Goal: Transaction & Acquisition: Book appointment/travel/reservation

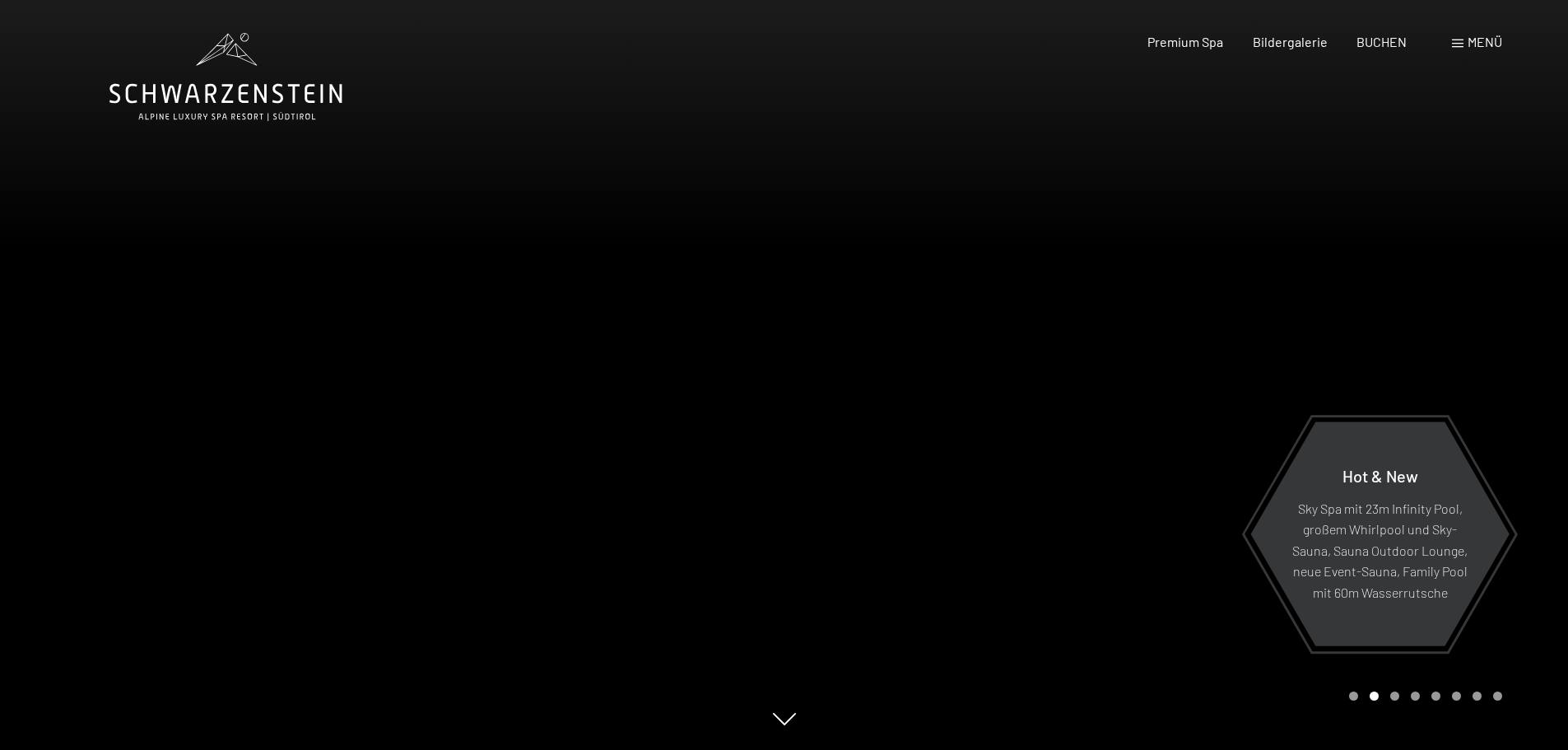
drag, startPoint x: 715, startPoint y: 430, endPoint x: 718, endPoint y: 313, distance: 117.0
click at [870, 520] on div at bounding box center [1176, 375] width 784 height 750
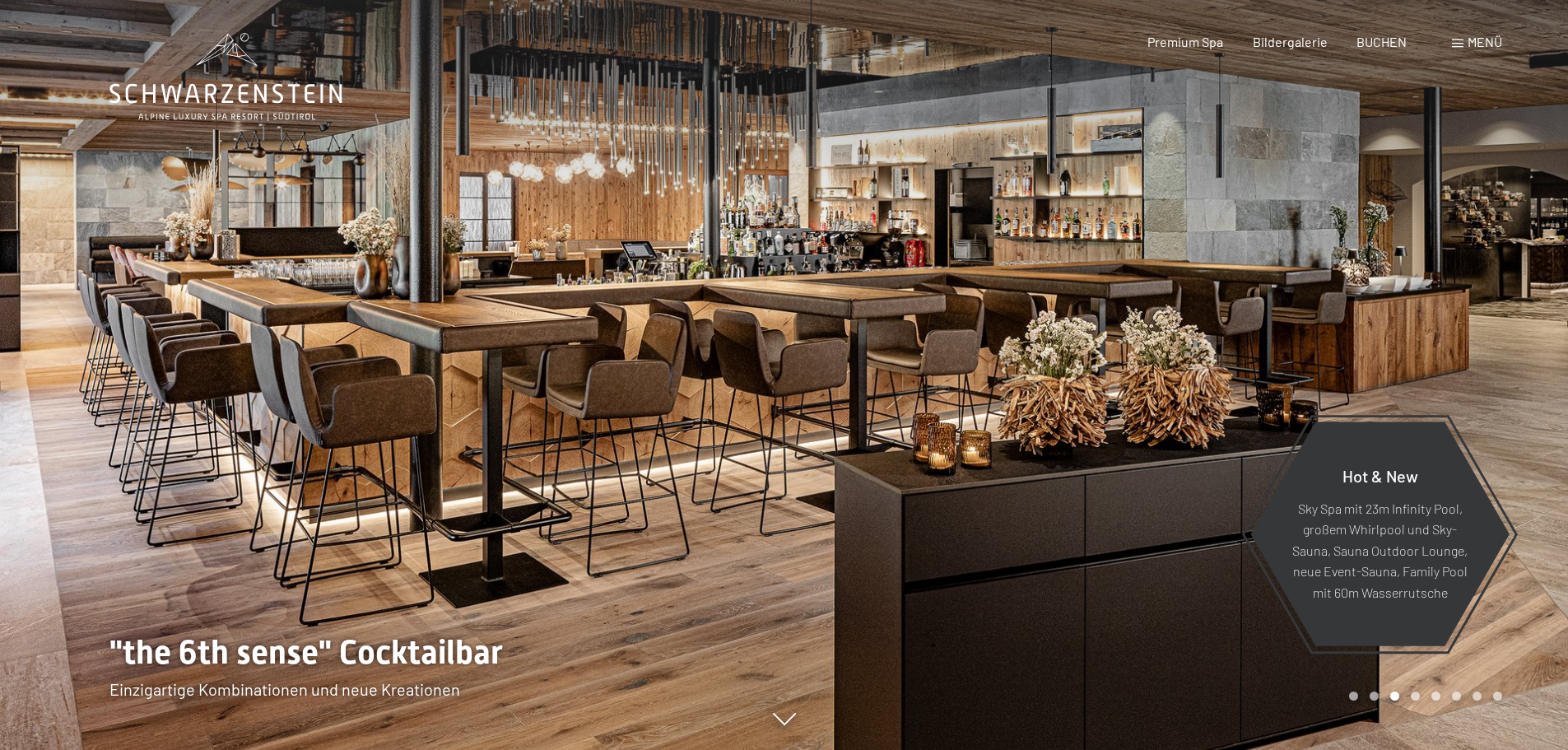
click at [865, 526] on div at bounding box center [1176, 375] width 784 height 750
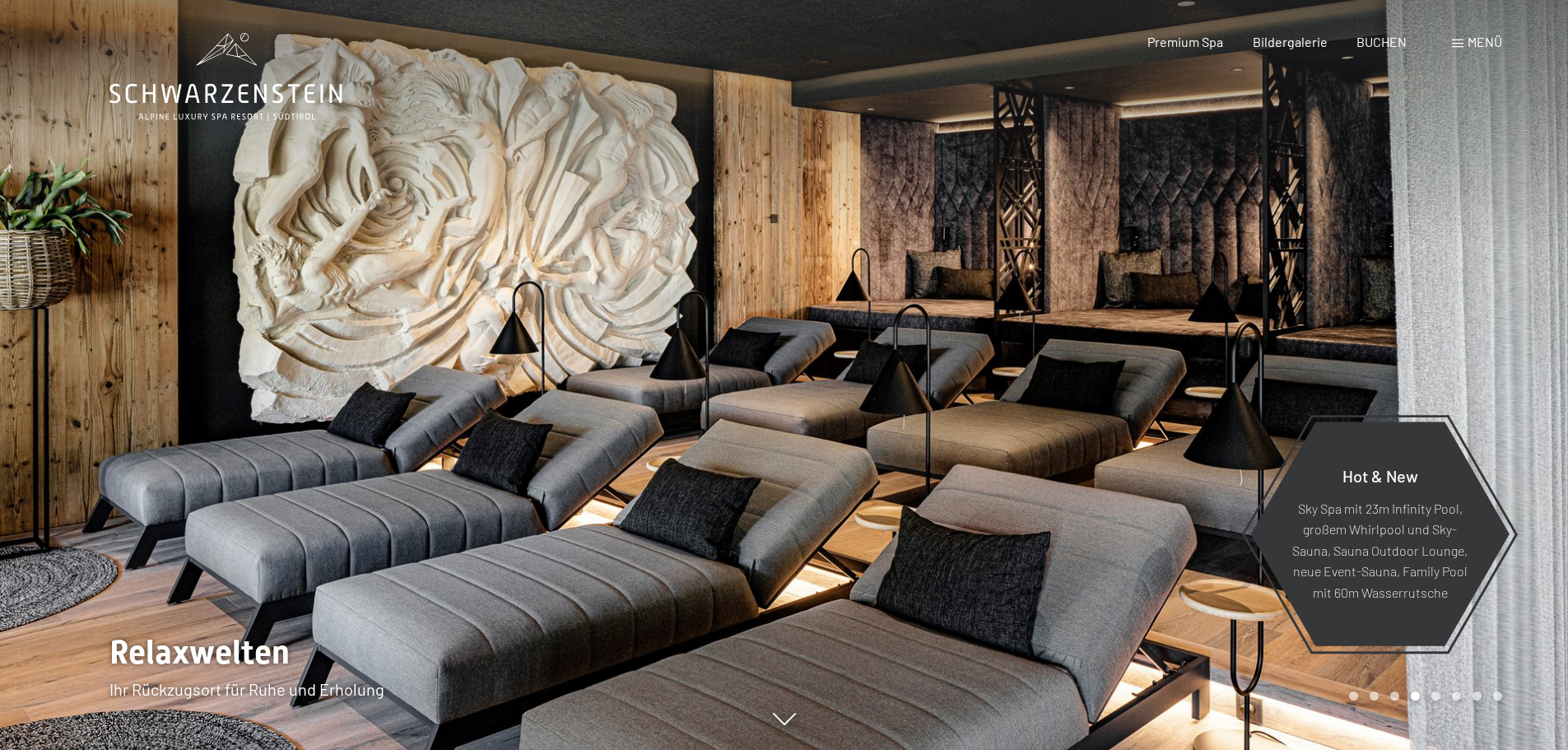
click at [865, 526] on div at bounding box center [1176, 375] width 784 height 750
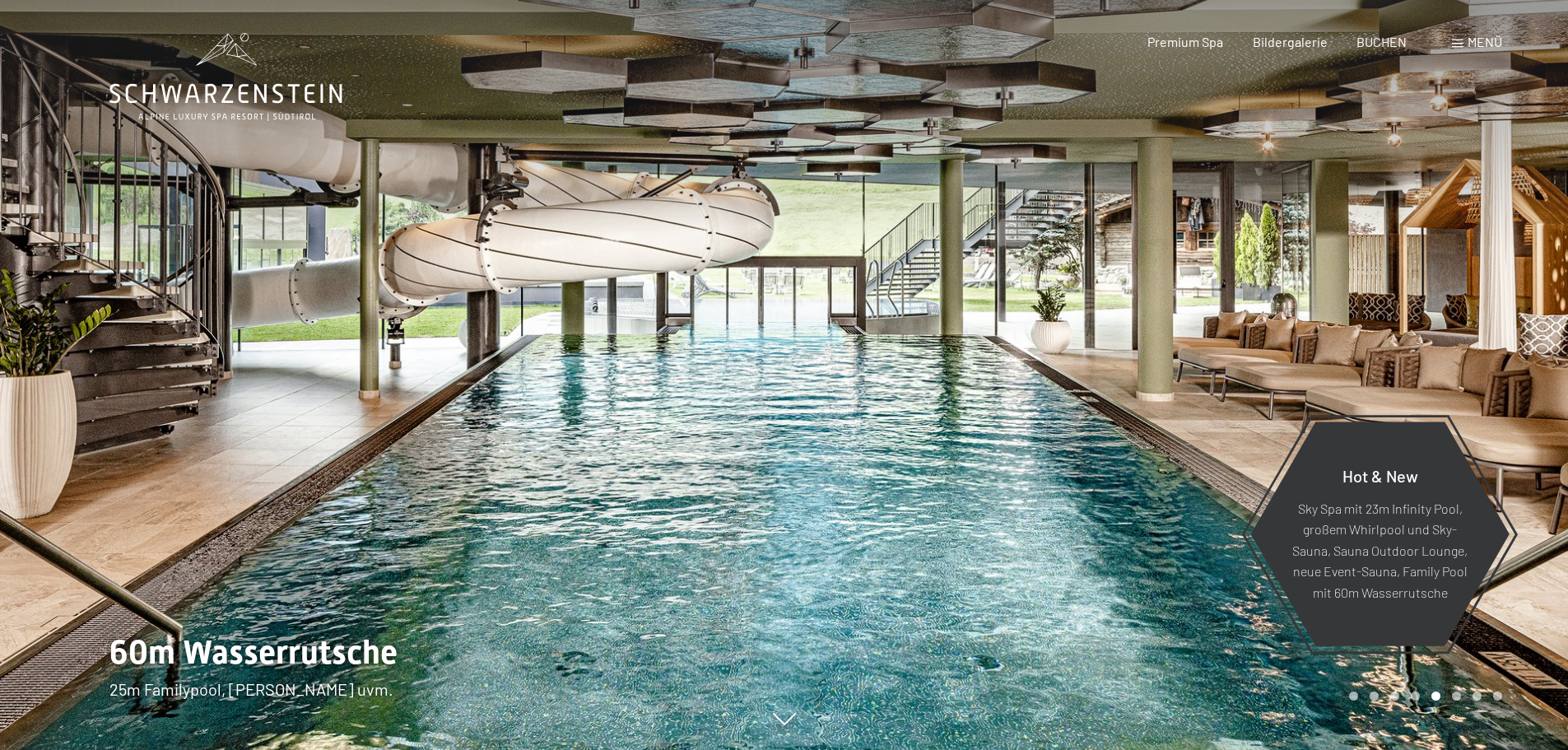
click at [865, 526] on div at bounding box center [1176, 375] width 784 height 750
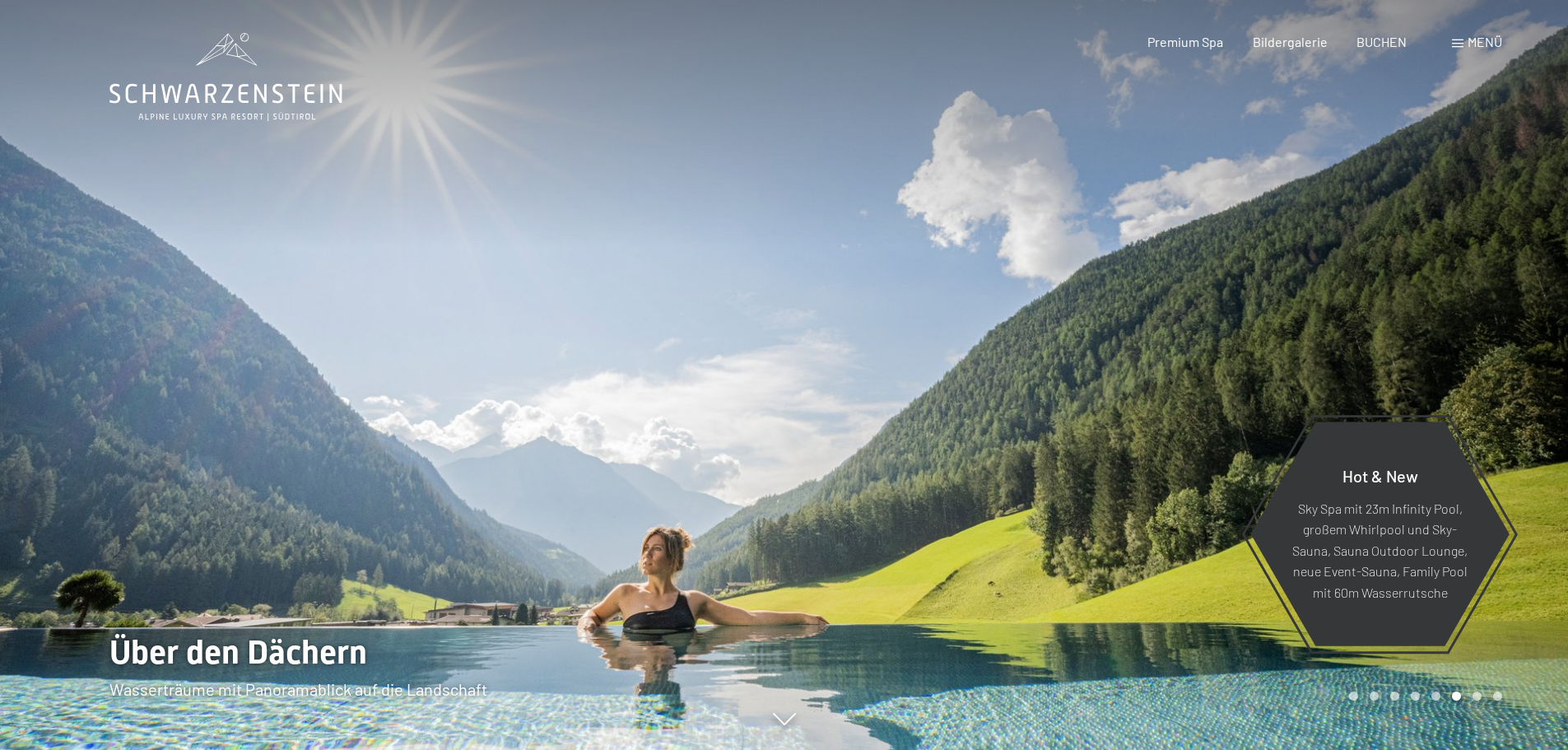
click at [865, 526] on div at bounding box center [1176, 375] width 784 height 750
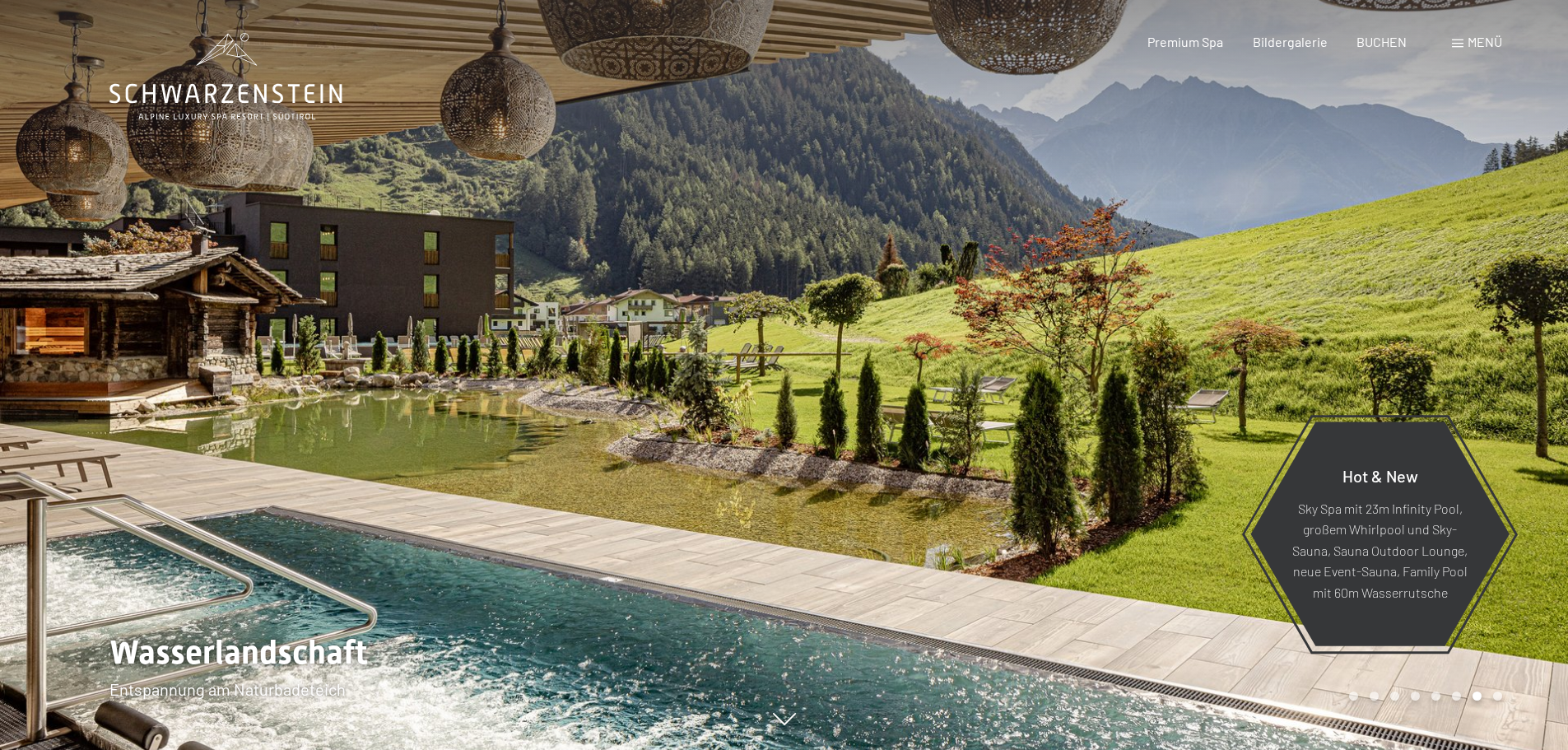
click at [865, 526] on div at bounding box center [1176, 375] width 784 height 750
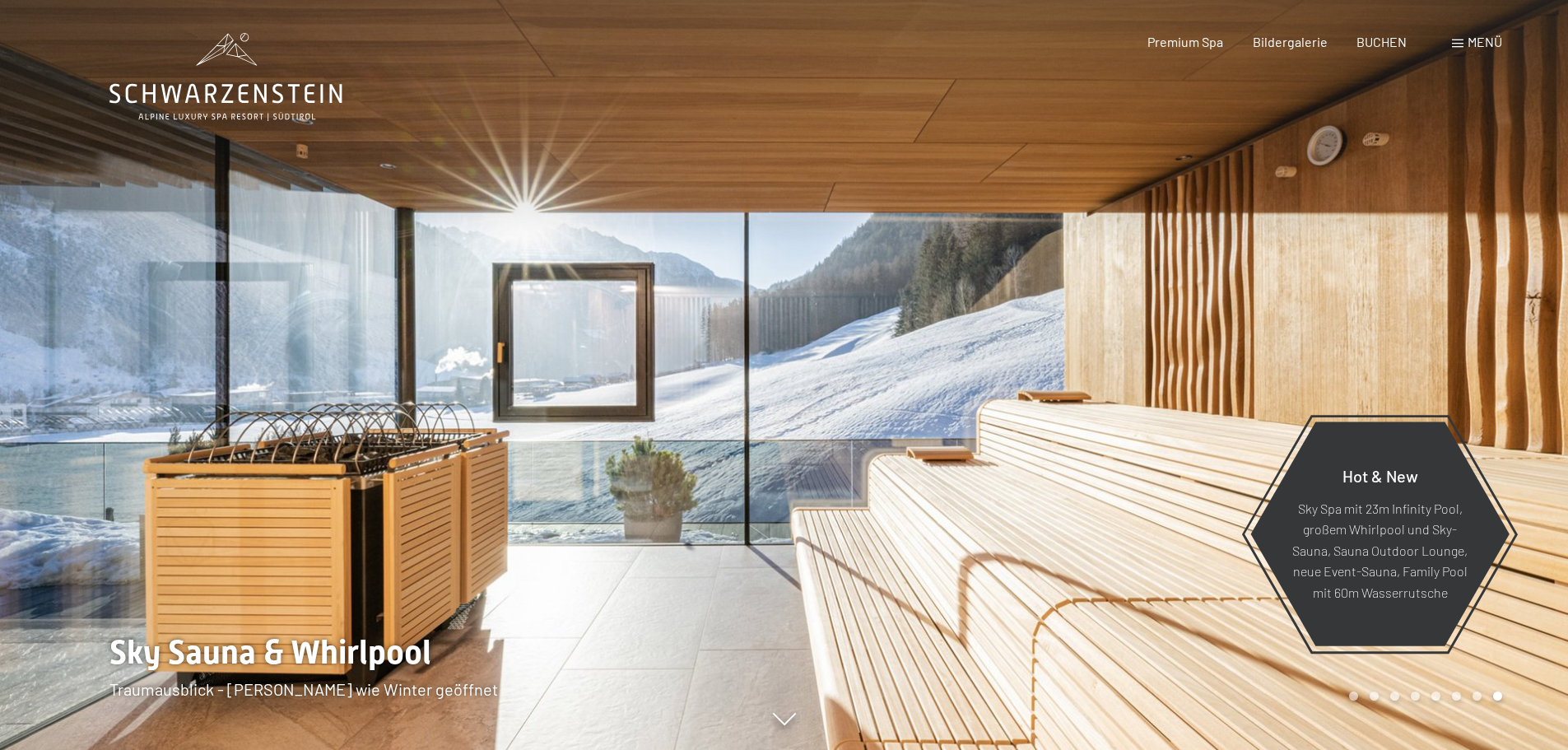
click at [865, 526] on div at bounding box center [1176, 375] width 784 height 750
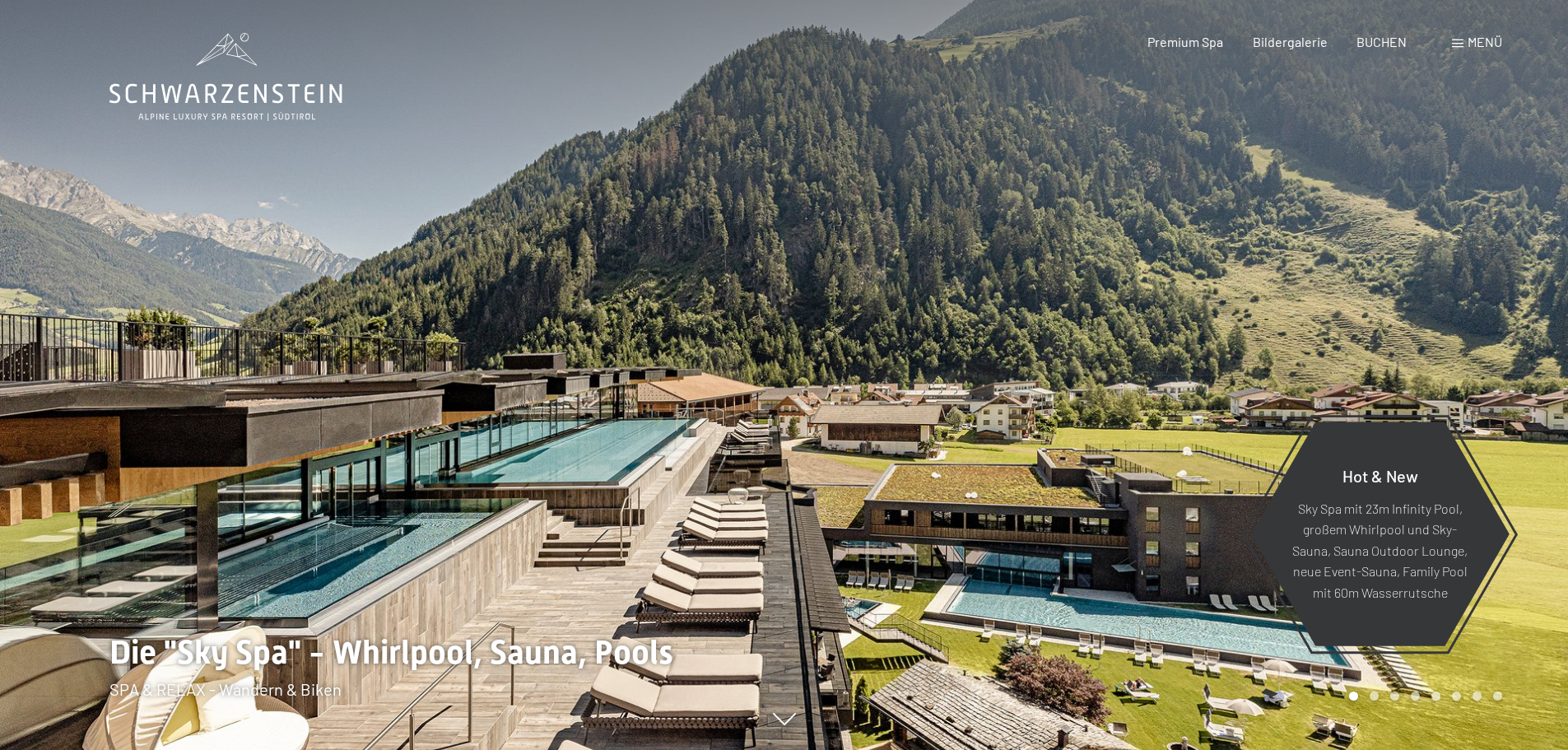
click at [865, 526] on div at bounding box center [1176, 375] width 784 height 750
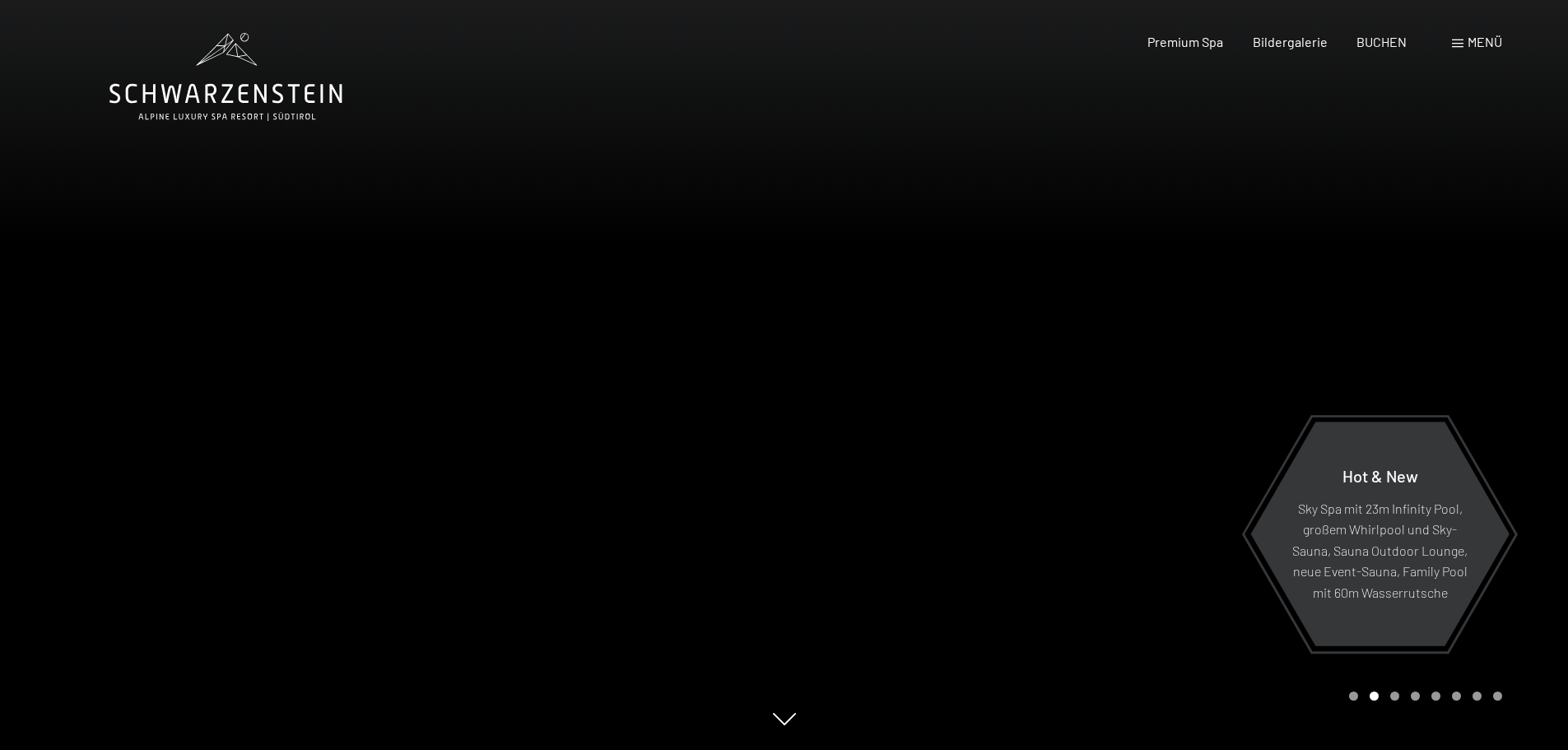
click at [748, 533] on div at bounding box center [392, 375] width 784 height 750
